Goal: Information Seeking & Learning: Learn about a topic

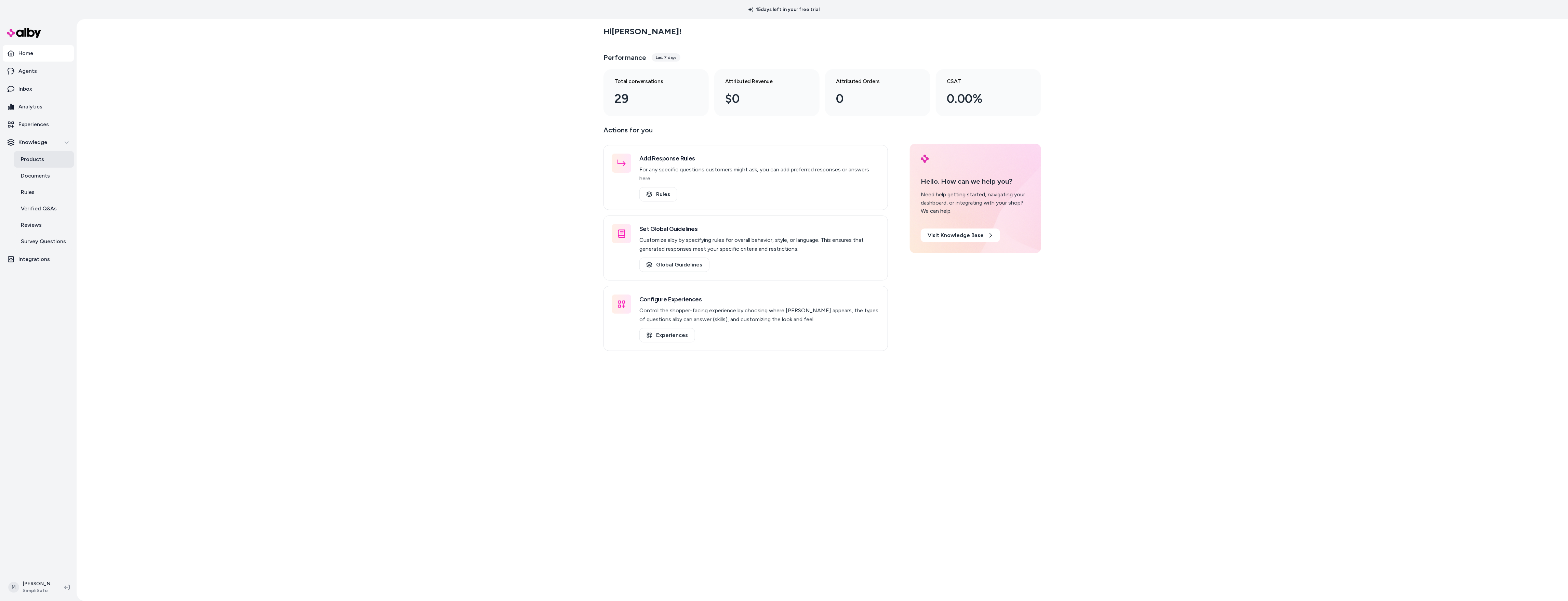
click at [40, 166] on link "Products" at bounding box center [43, 159] width 60 height 17
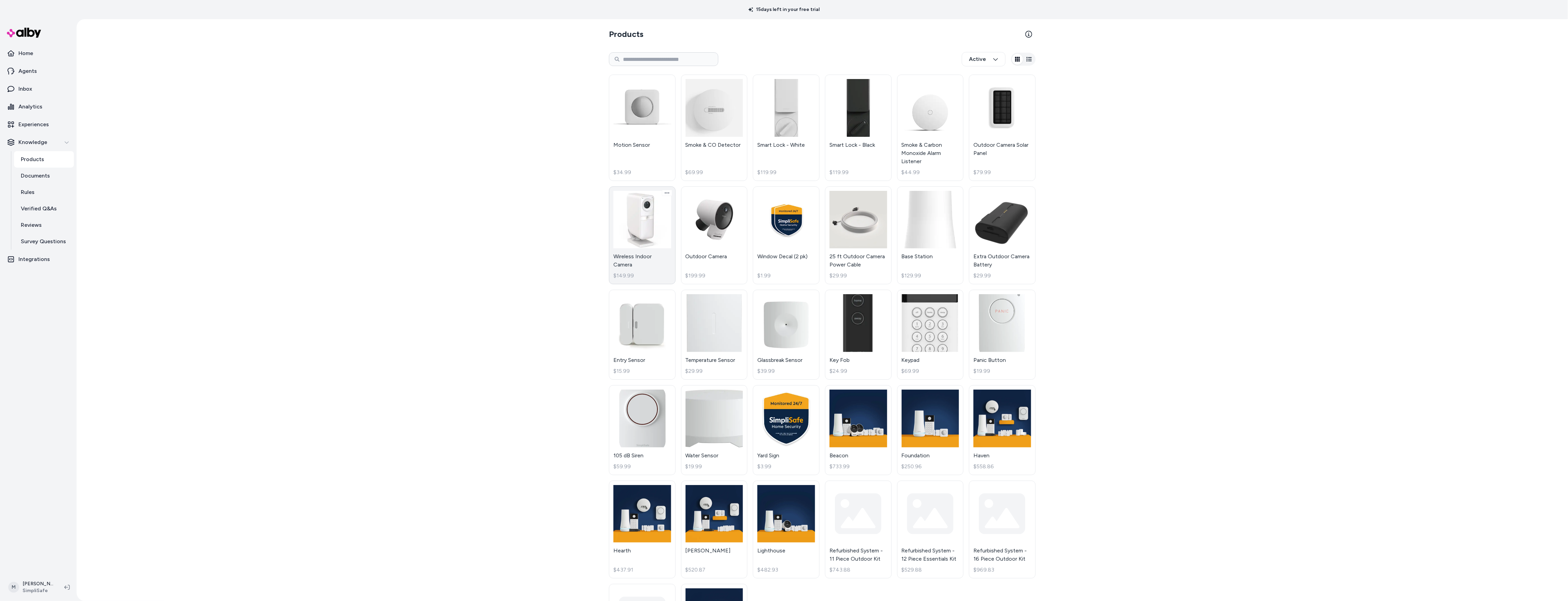
click at [631, 253] on link "Wireless Indoor Camera $149.99" at bounding box center [643, 235] width 67 height 99
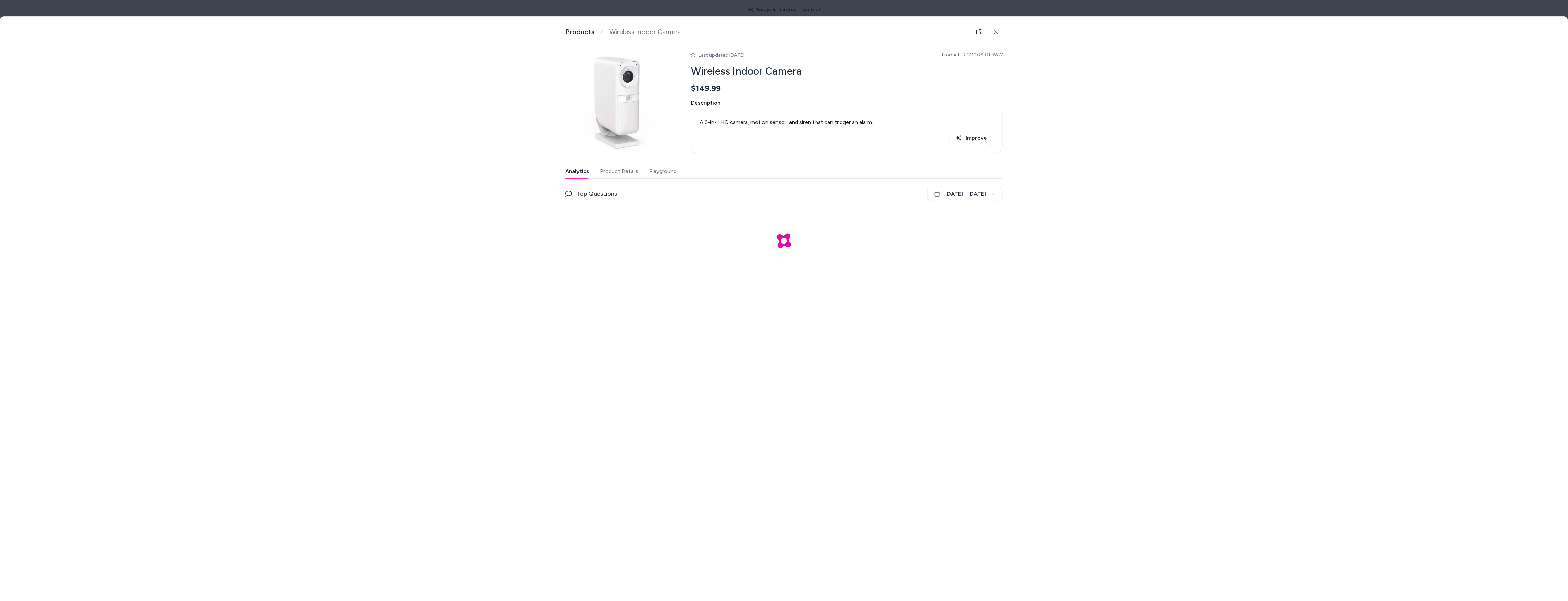
click at [627, 172] on button "Product Details" at bounding box center [619, 171] width 38 height 14
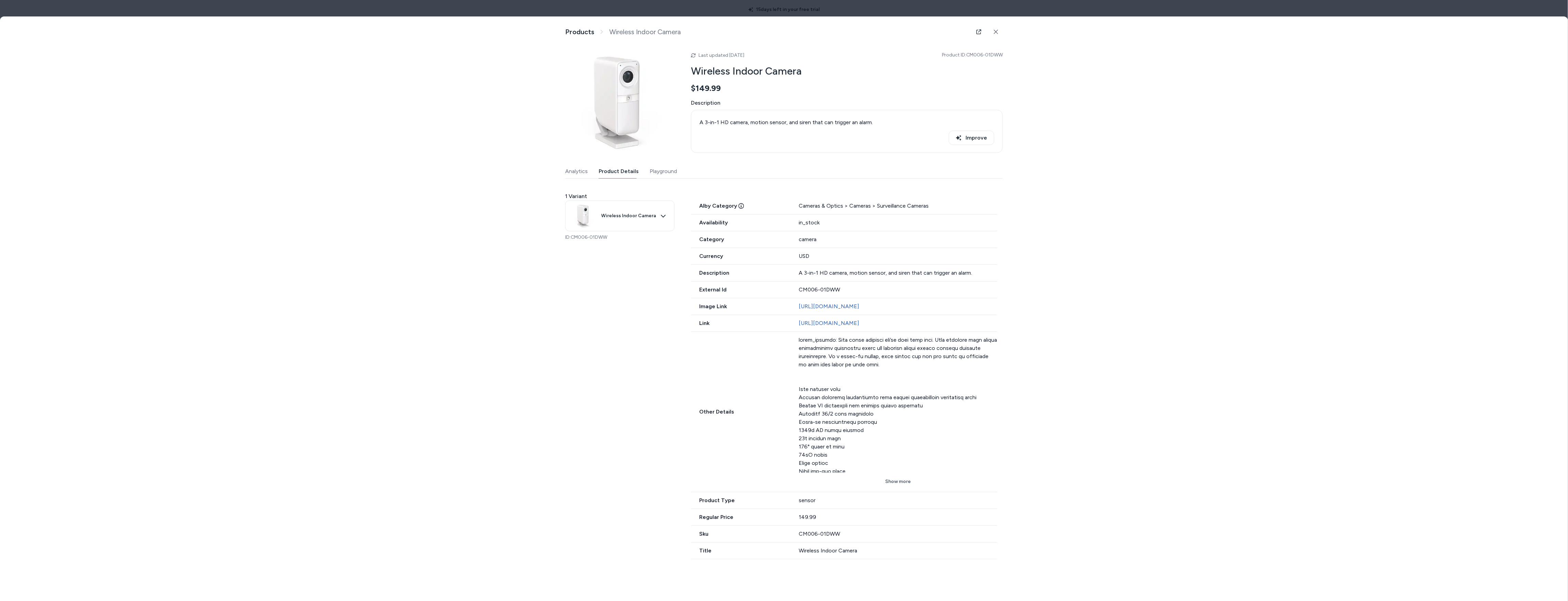
click at [721, 416] on span "Other Details" at bounding box center [740, 412] width 100 height 8
drag, startPoint x: 831, startPoint y: 358, endPoint x: 777, endPoint y: 352, distance: 54.3
click at [777, 352] on div "Other Details Show more" at bounding box center [844, 412] width 307 height 161
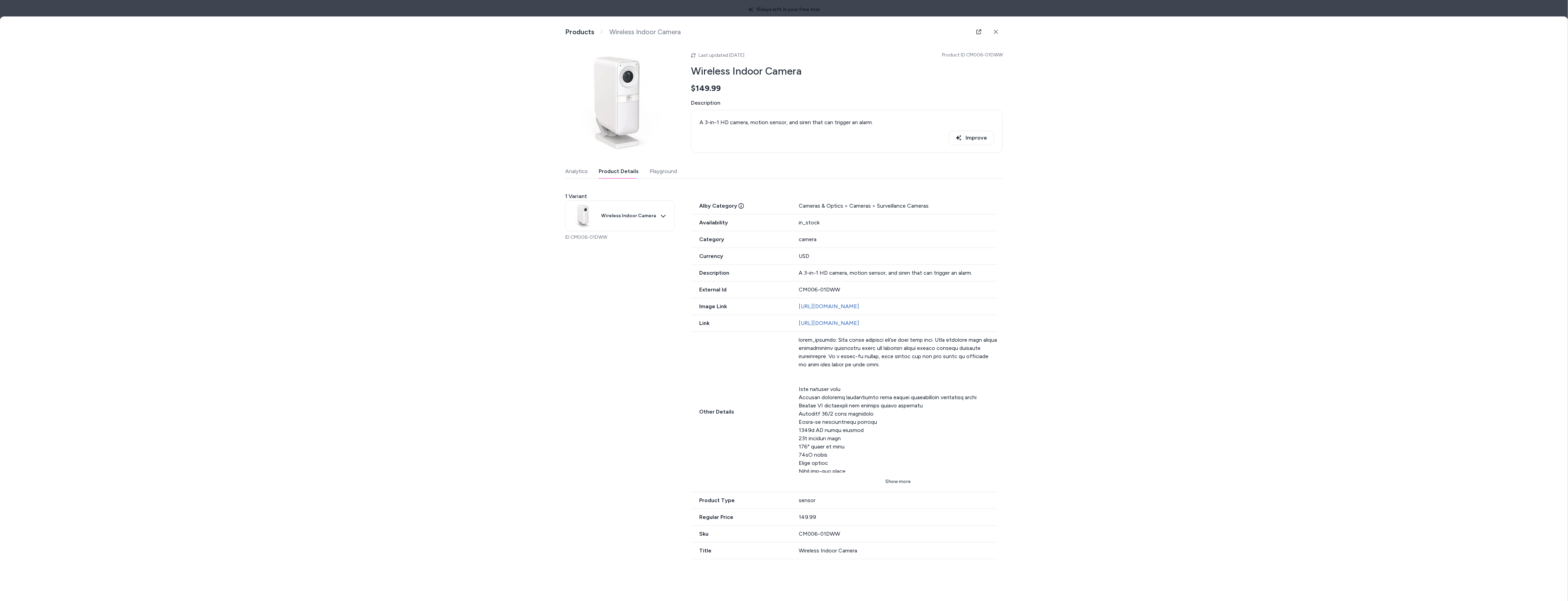
click at [824, 362] on div at bounding box center [899, 404] width 199 height 137
drag, startPoint x: 832, startPoint y: 358, endPoint x: 755, endPoint y: 358, distance: 77.0
click at [755, 358] on div "Other Details Show more" at bounding box center [844, 412] width 307 height 161
click at [701, 416] on span "Other Details" at bounding box center [740, 412] width 100 height 8
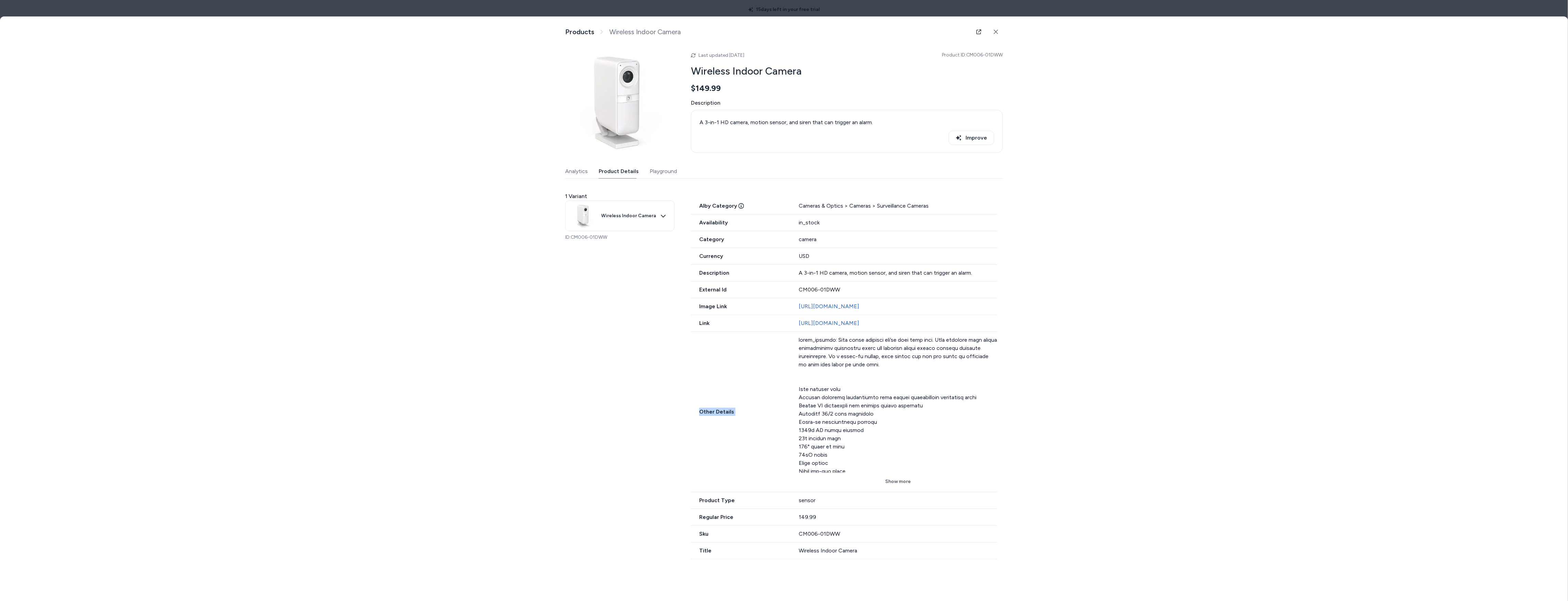
click at [701, 416] on span "Other Details" at bounding box center [740, 412] width 100 height 8
click at [908, 488] on button "Show more" at bounding box center [899, 481] width 199 height 12
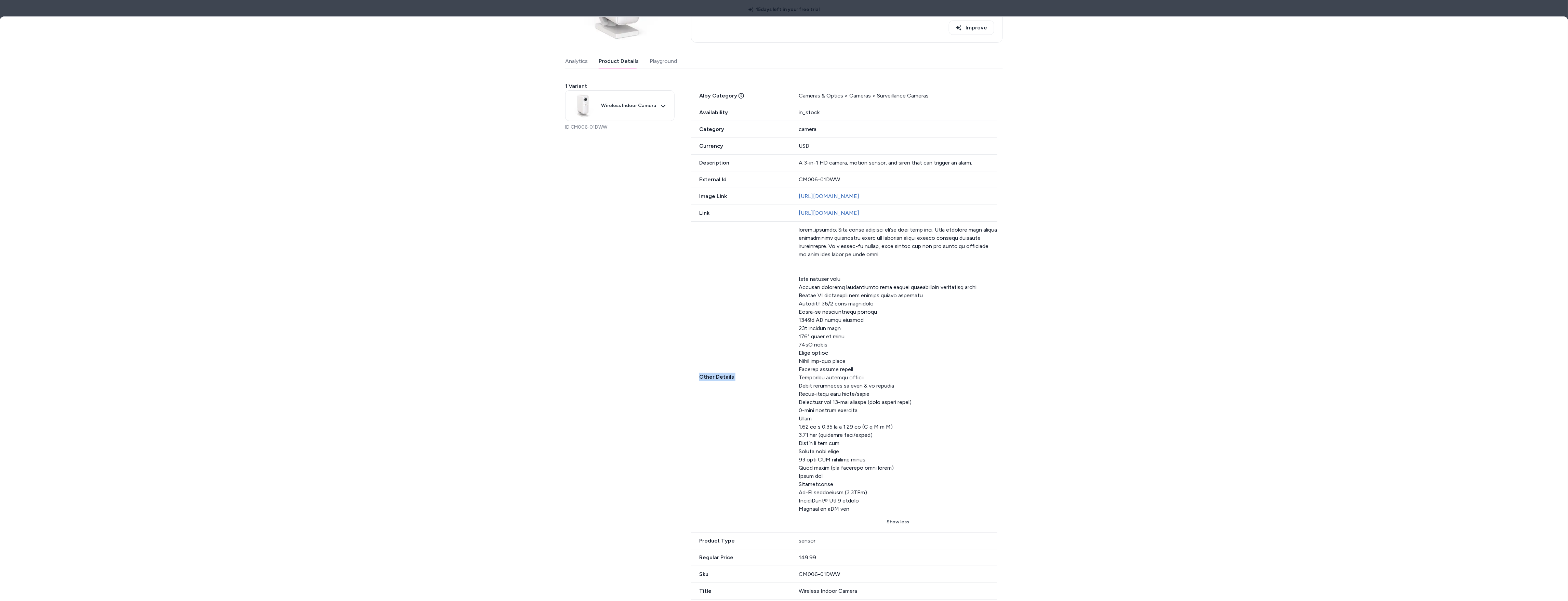
scroll to position [128, 0]
drag, startPoint x: 801, startPoint y: 228, endPoint x: 872, endPoint y: 249, distance: 74.0
click at [872, 249] on div at bounding box center [899, 368] width 199 height 287
click at [1022, 291] on div "Product Details View and manage product information Products Wireless Indoor Ca…" at bounding box center [784, 316] width 1568 height 600
click at [816, 159] on p "A 3-in-1 HD camera, motion sensor, and siren that can trigger an alarm." at bounding box center [899, 163] width 199 height 8
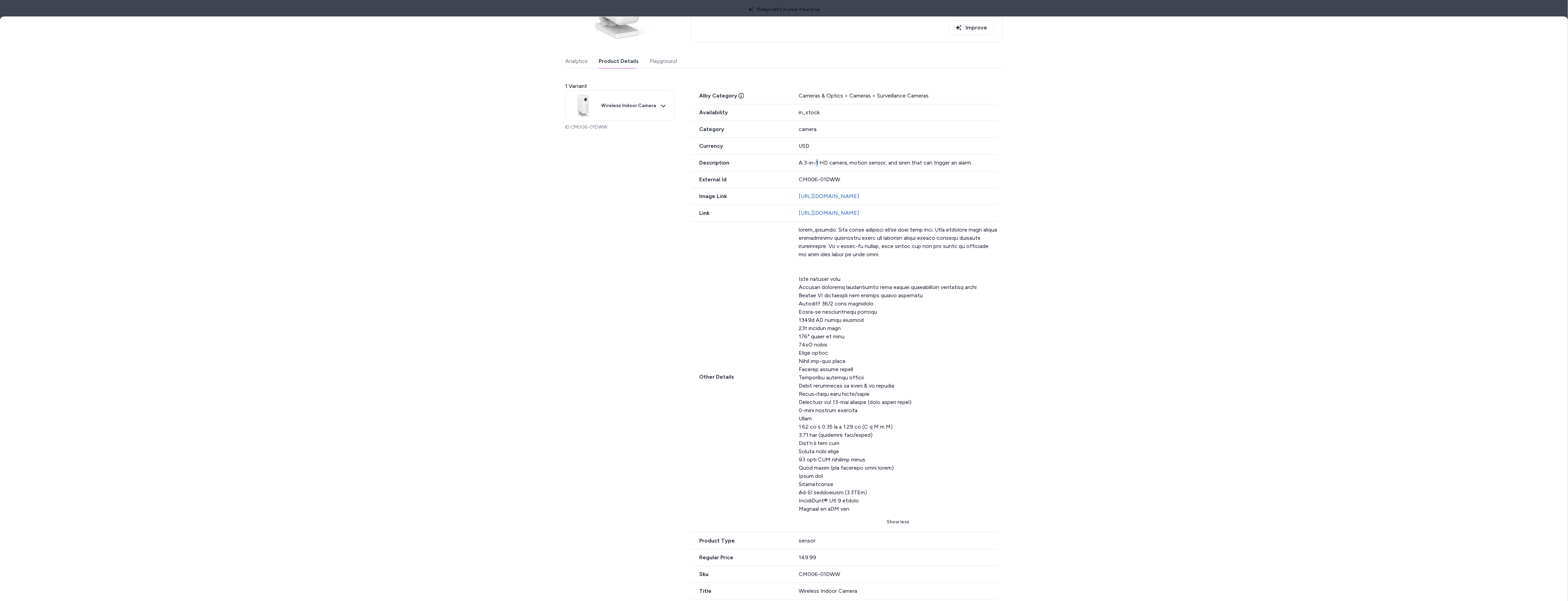
click at [816, 159] on p "A 3-in-1 HD camera, motion sensor, and siren that can trigger an alarm." at bounding box center [899, 163] width 199 height 8
click at [830, 269] on div at bounding box center [899, 368] width 199 height 287
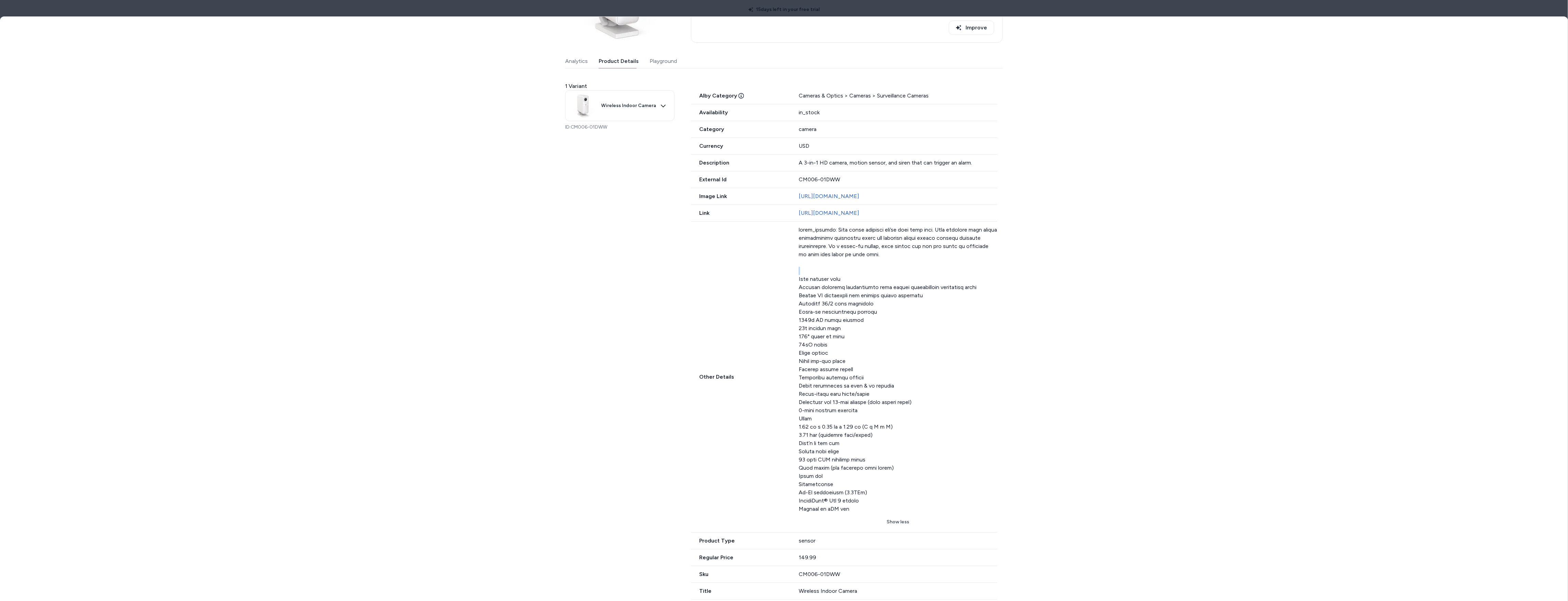
click at [830, 269] on div at bounding box center [899, 368] width 199 height 287
click at [829, 245] on div at bounding box center [899, 368] width 199 height 287
